Goal: Browse casually

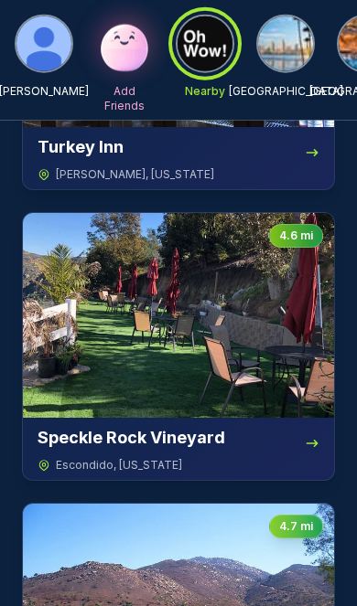
scroll to position [3499, 0]
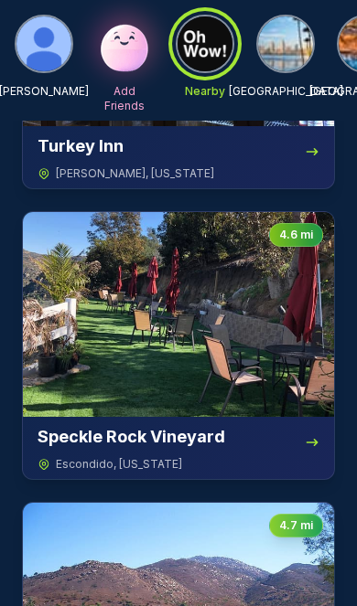
click at [222, 346] on img at bounding box center [178, 314] width 311 height 205
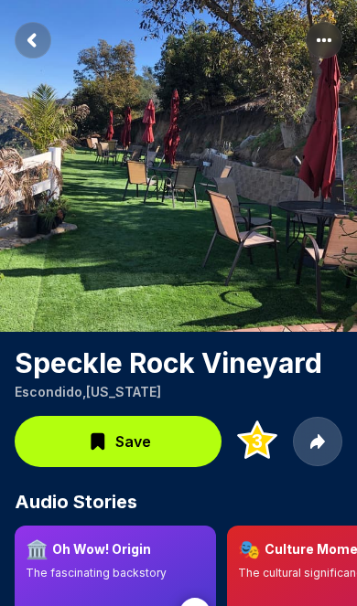
click at [324, 40] on circle "More options" at bounding box center [324, 40] width 4 height 4
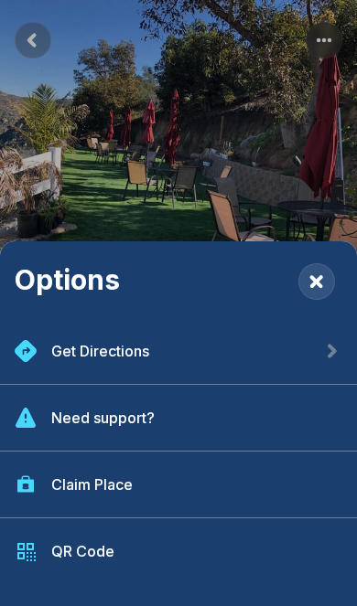
click at [320, 275] on rect "Close" at bounding box center [316, 281] width 37 height 37
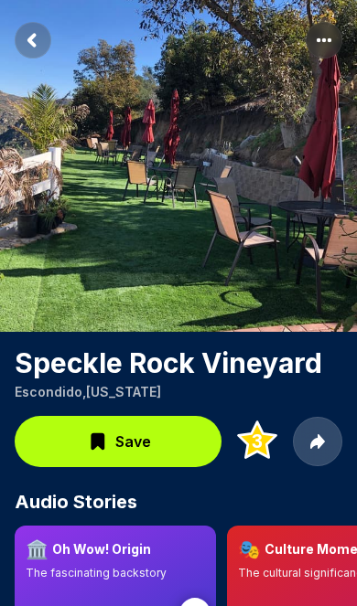
click at [43, 41] on rect "Return to previous page" at bounding box center [33, 40] width 37 height 37
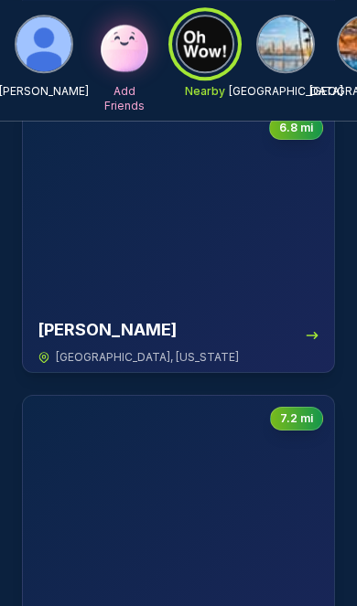
scroll to position [12590, 0]
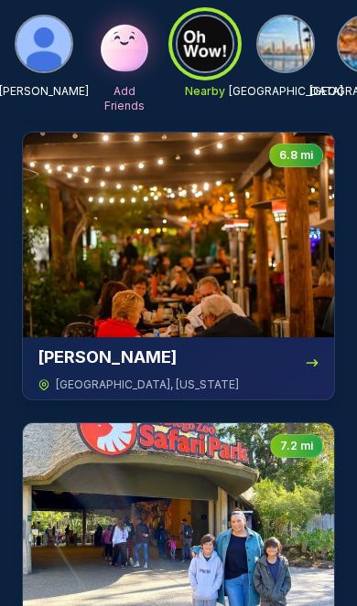
click at [240, 258] on img at bounding box center [178, 235] width 311 height 205
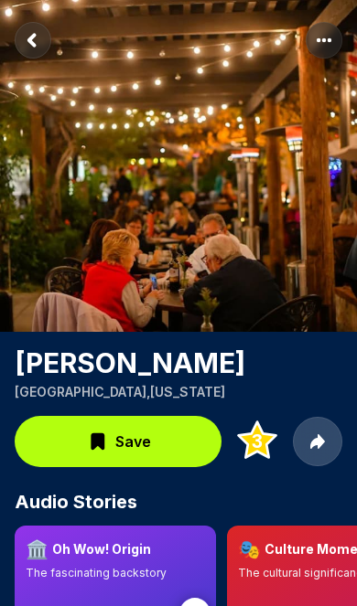
click at [44, 48] on rect "Return to previous page" at bounding box center [33, 40] width 37 height 37
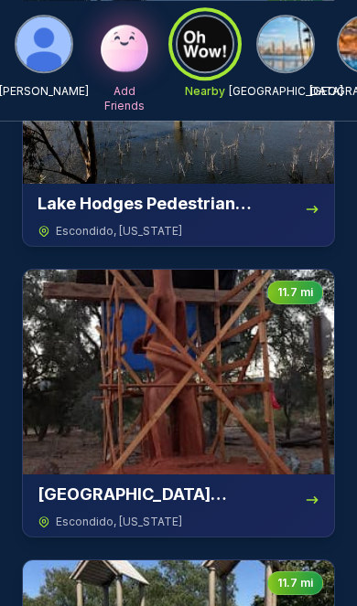
scroll to position [27251, 0]
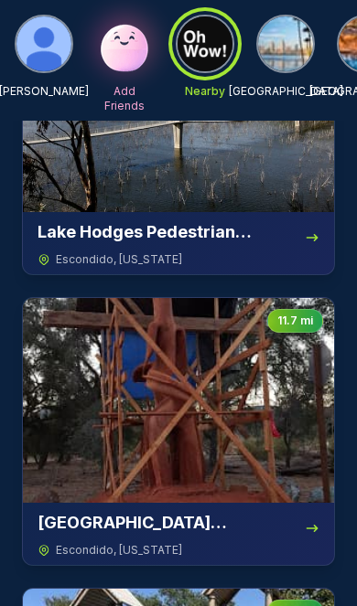
click at [306, 51] on img at bounding box center [285, 43] width 55 height 55
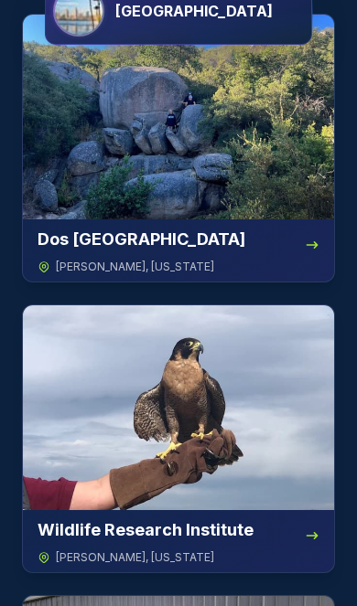
scroll to position [0, 0]
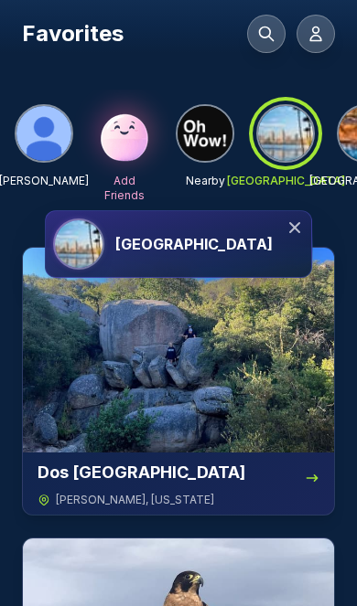
click at [290, 136] on div at bounding box center [285, 134] width 66 height 66
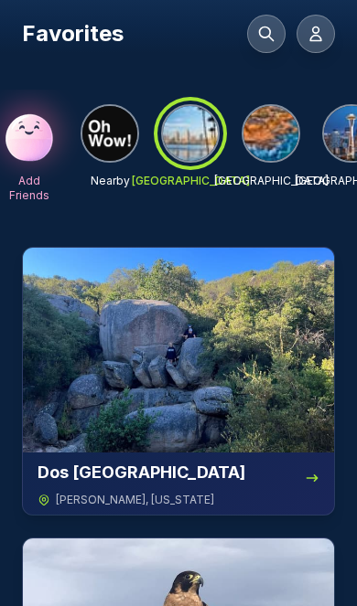
scroll to position [0, 93]
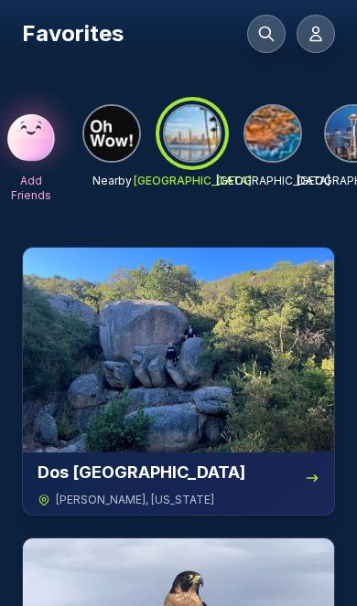
click at [294, 140] on img at bounding box center [272, 133] width 55 height 55
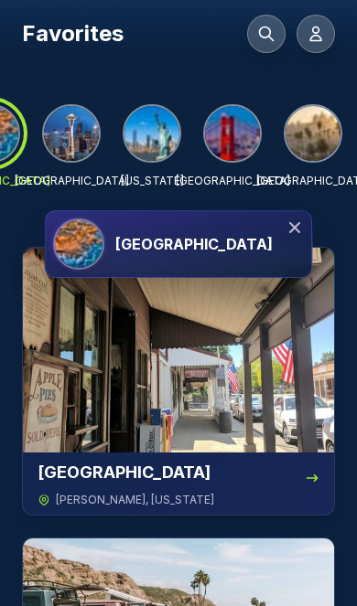
scroll to position [0, 375]
click at [320, 136] on img at bounding box center [312, 133] width 55 height 55
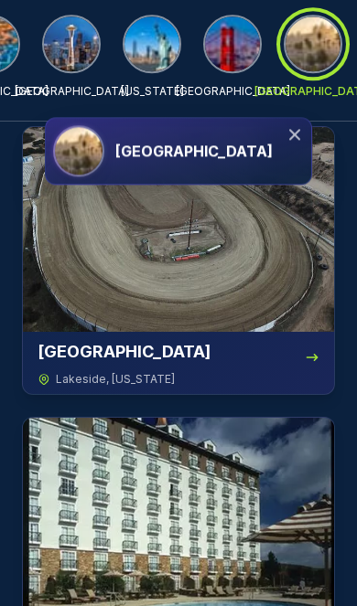
scroll to position [0, 0]
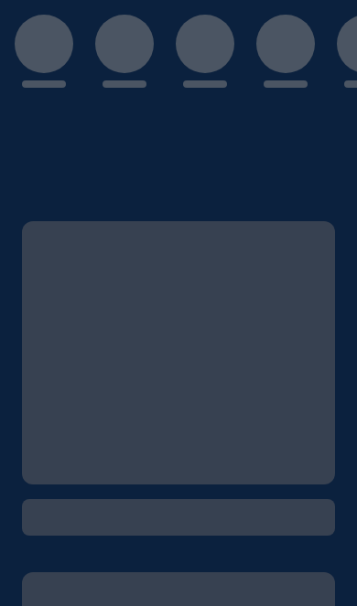
scroll to position [89, 0]
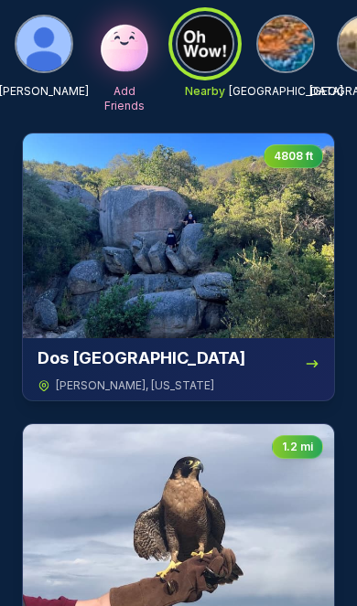
click at [50, 62] on img at bounding box center [43, 43] width 55 height 55
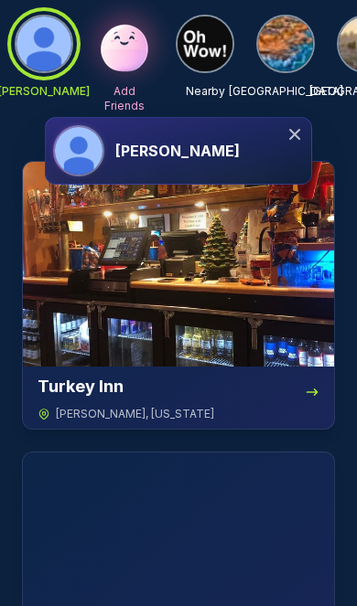
scroll to position [0, 0]
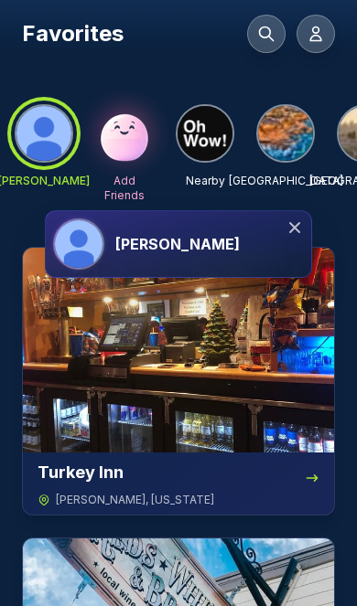
click at [218, 241] on h3 "[PERSON_NAME]" at bounding box center [177, 244] width 124 height 22
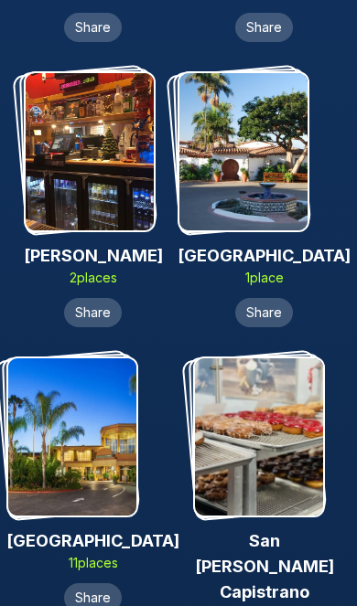
scroll to position [1441, 0]
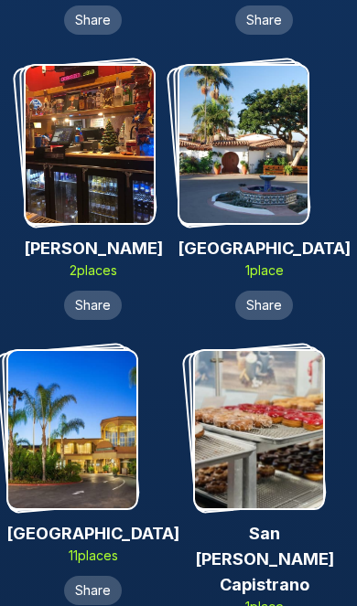
click at [262, 412] on img at bounding box center [259, 429] width 128 height 157
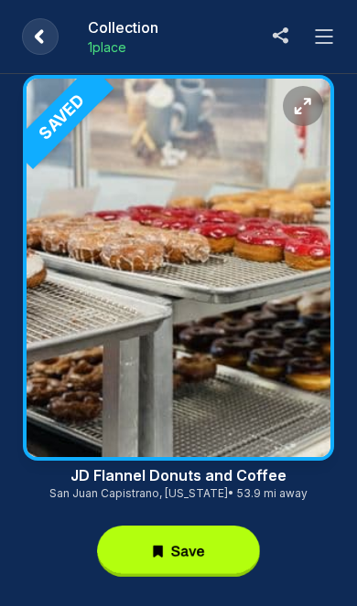
scroll to position [30, 0]
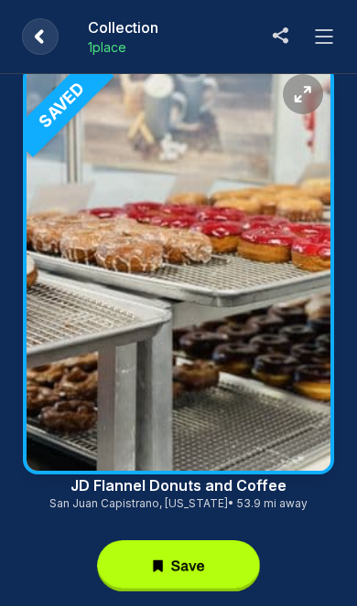
click at [193, 563] on rect at bounding box center [178, 565] width 163 height 51
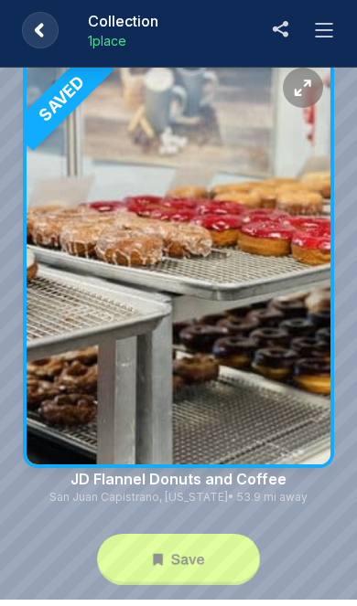
scroll to position [106, 0]
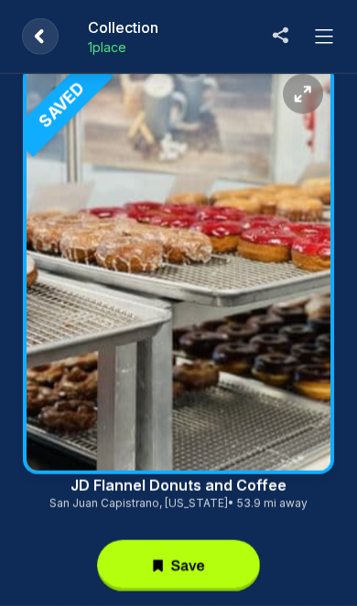
click at [331, 38] on icon at bounding box center [324, 37] width 22 height 22
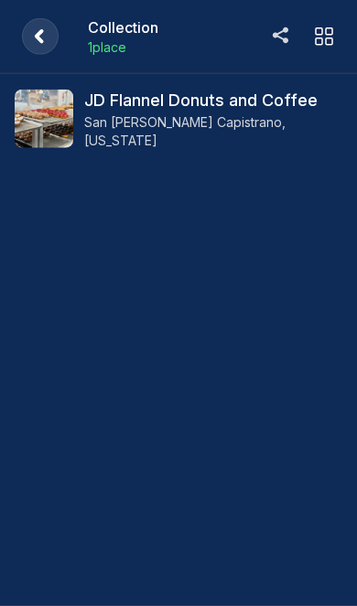
click at [319, 41] on icon at bounding box center [324, 37] width 22 height 22
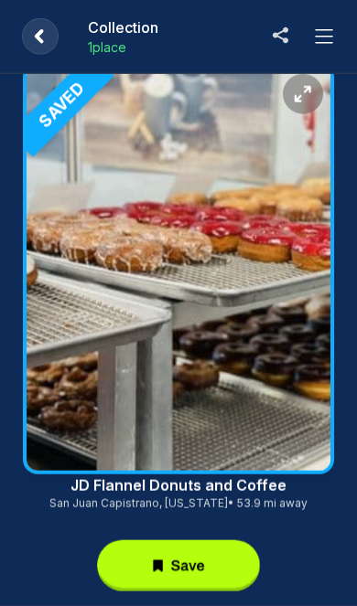
click at [339, 48] on button at bounding box center [323, 36] width 37 height 37
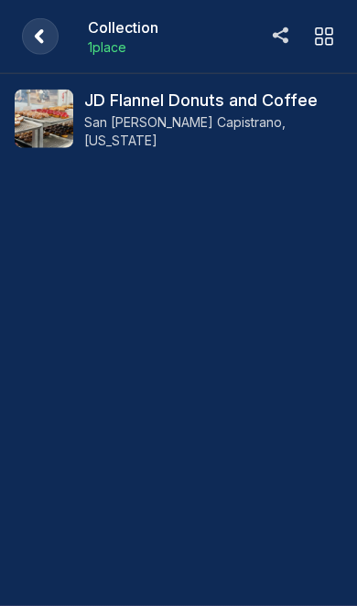
scroll to position [0, 0]
